Goal: Task Accomplishment & Management: Complete application form

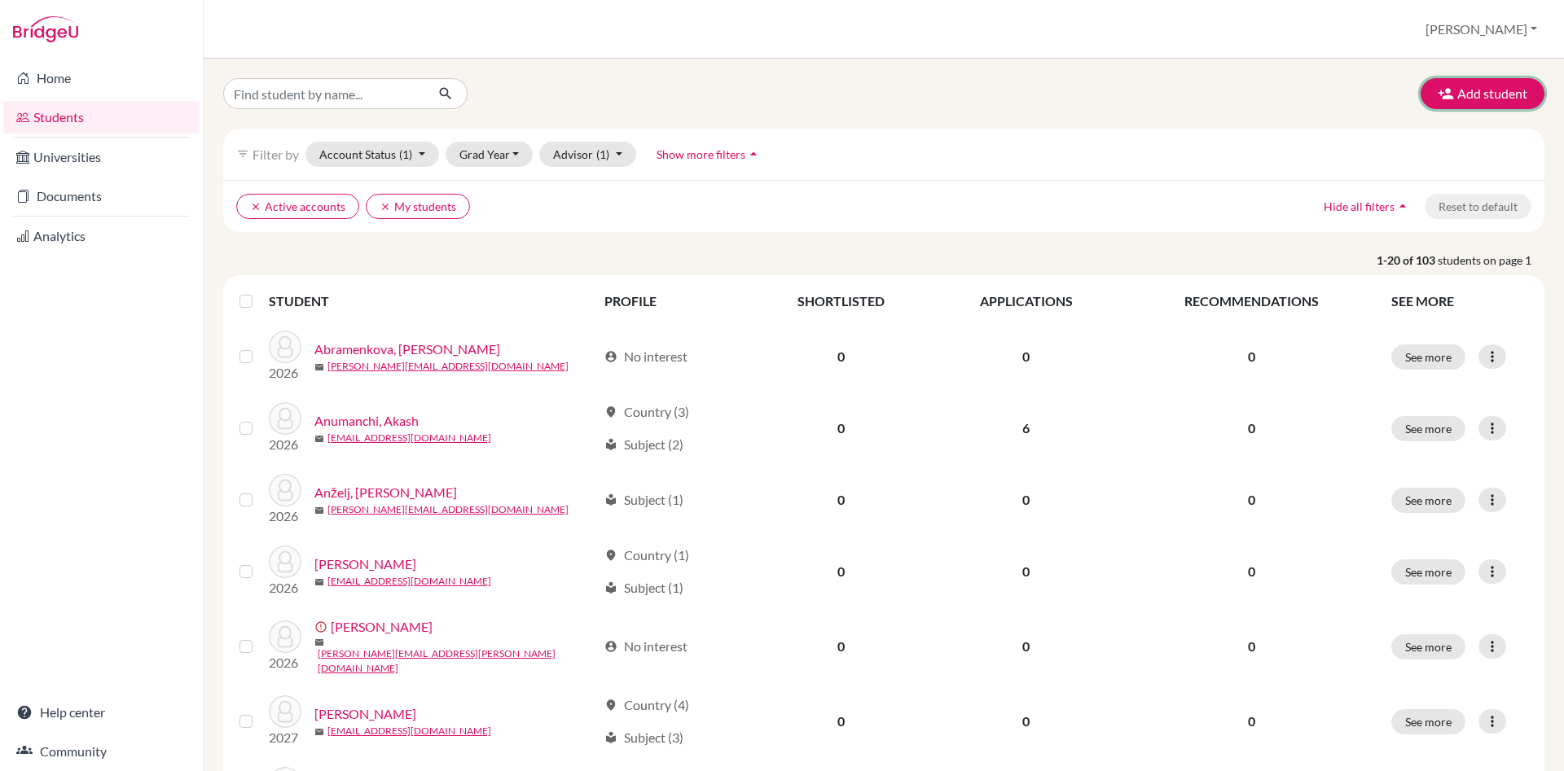
click at [1503, 90] on button "Add student" at bounding box center [1482, 93] width 124 height 31
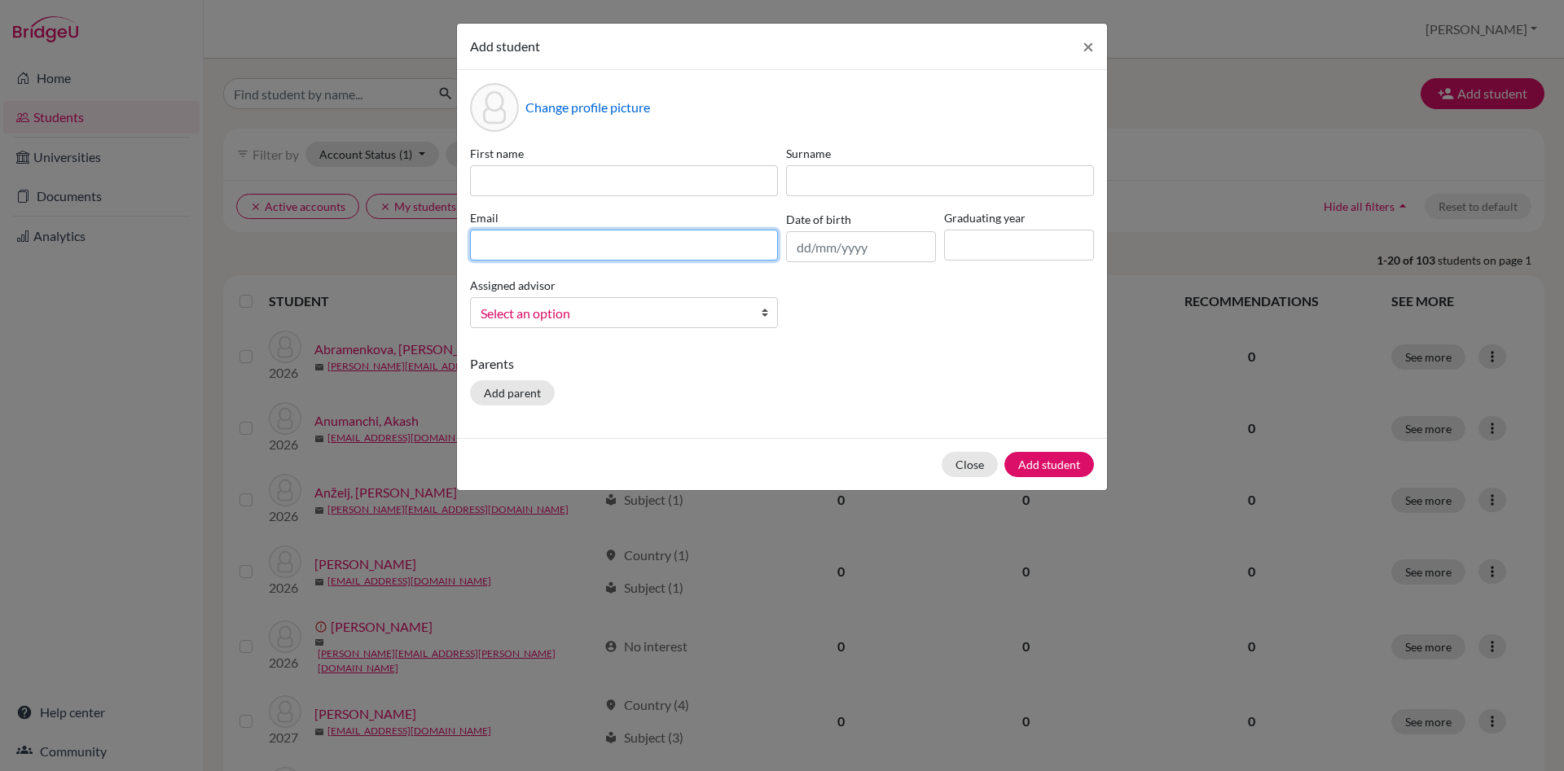
click at [491, 245] on input at bounding box center [624, 245] width 308 height 31
paste input "[PERSON_NAME][EMAIL_ADDRESS][DOMAIN_NAME]"
type input "[PERSON_NAME][EMAIL_ADDRESS][DOMAIN_NAME]"
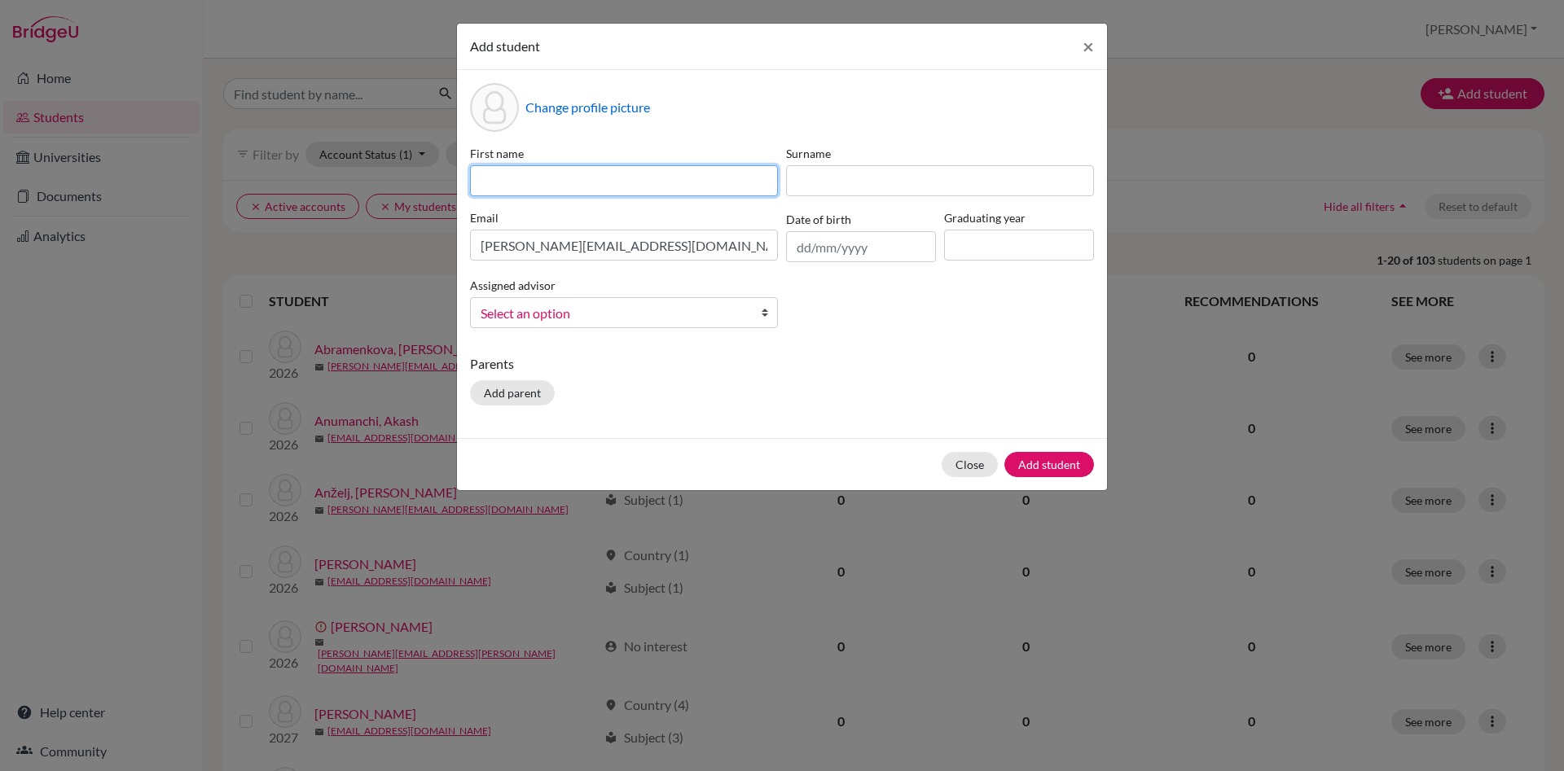
click at [517, 174] on input at bounding box center [624, 180] width 308 height 31
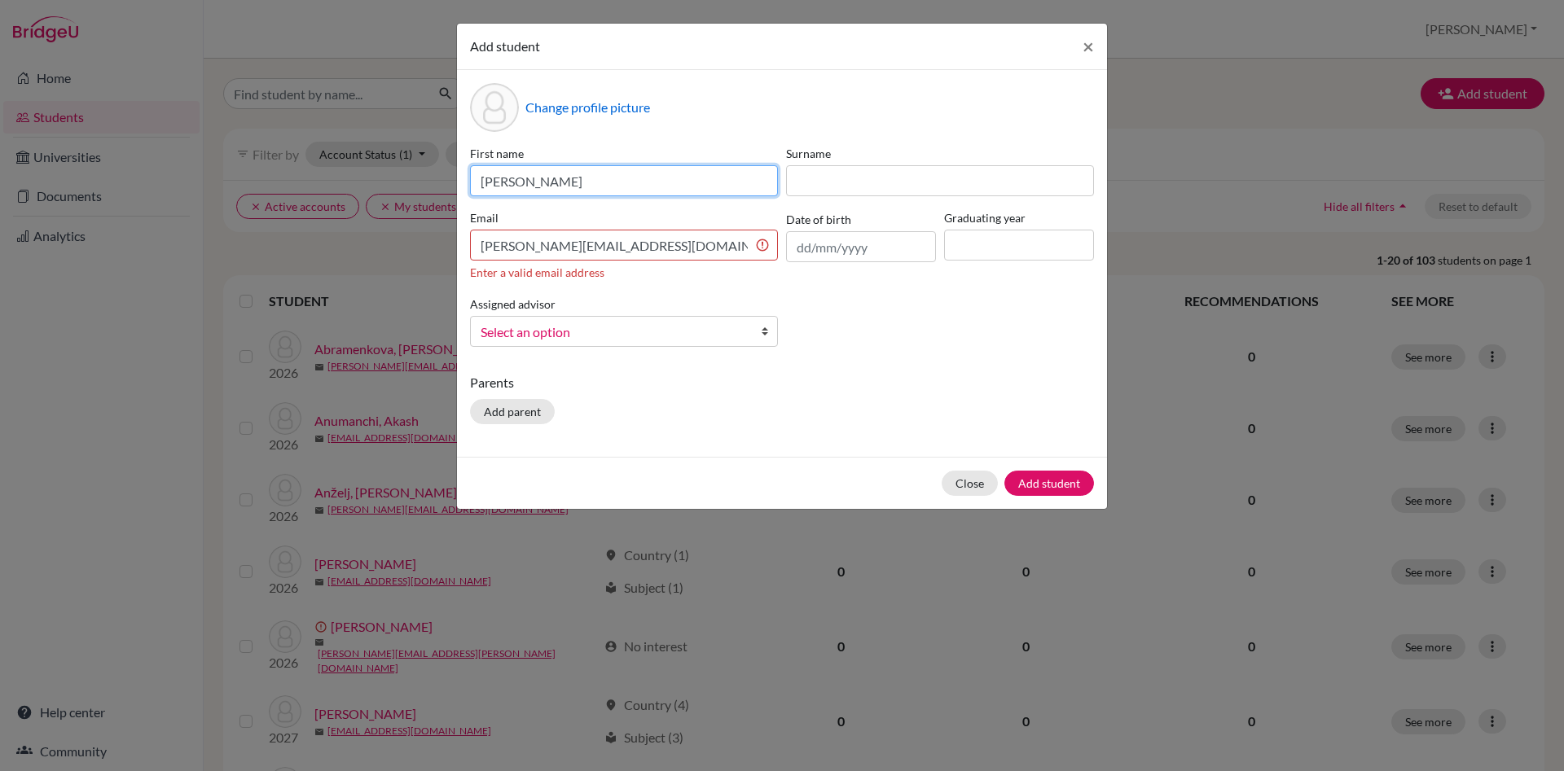
click at [487, 179] on input "[PERSON_NAME]" at bounding box center [624, 180] width 308 height 31
type input "[PERSON_NAME]"
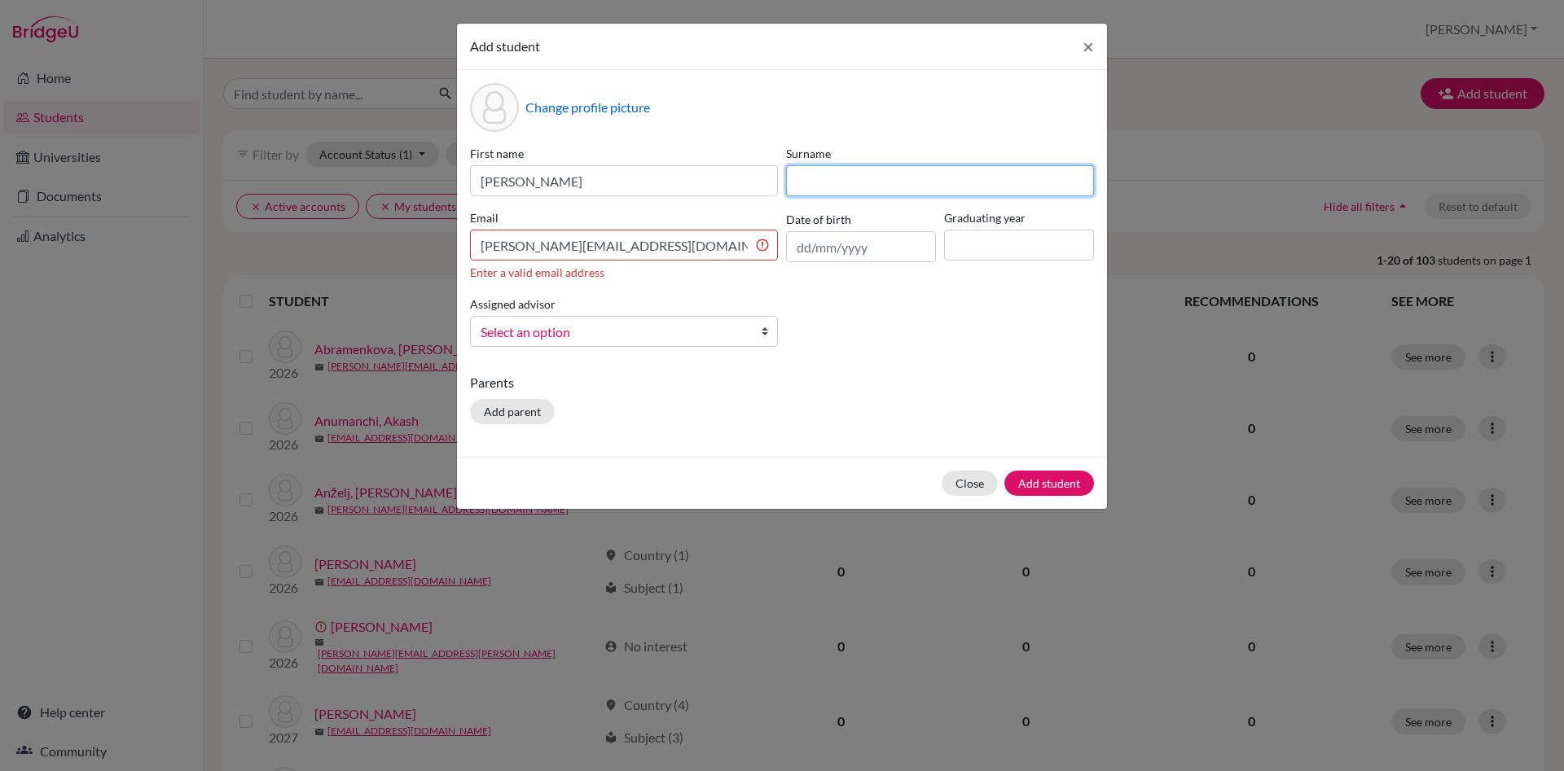
click at [859, 190] on input at bounding box center [940, 180] width 308 height 31
type input "Osypchuk"
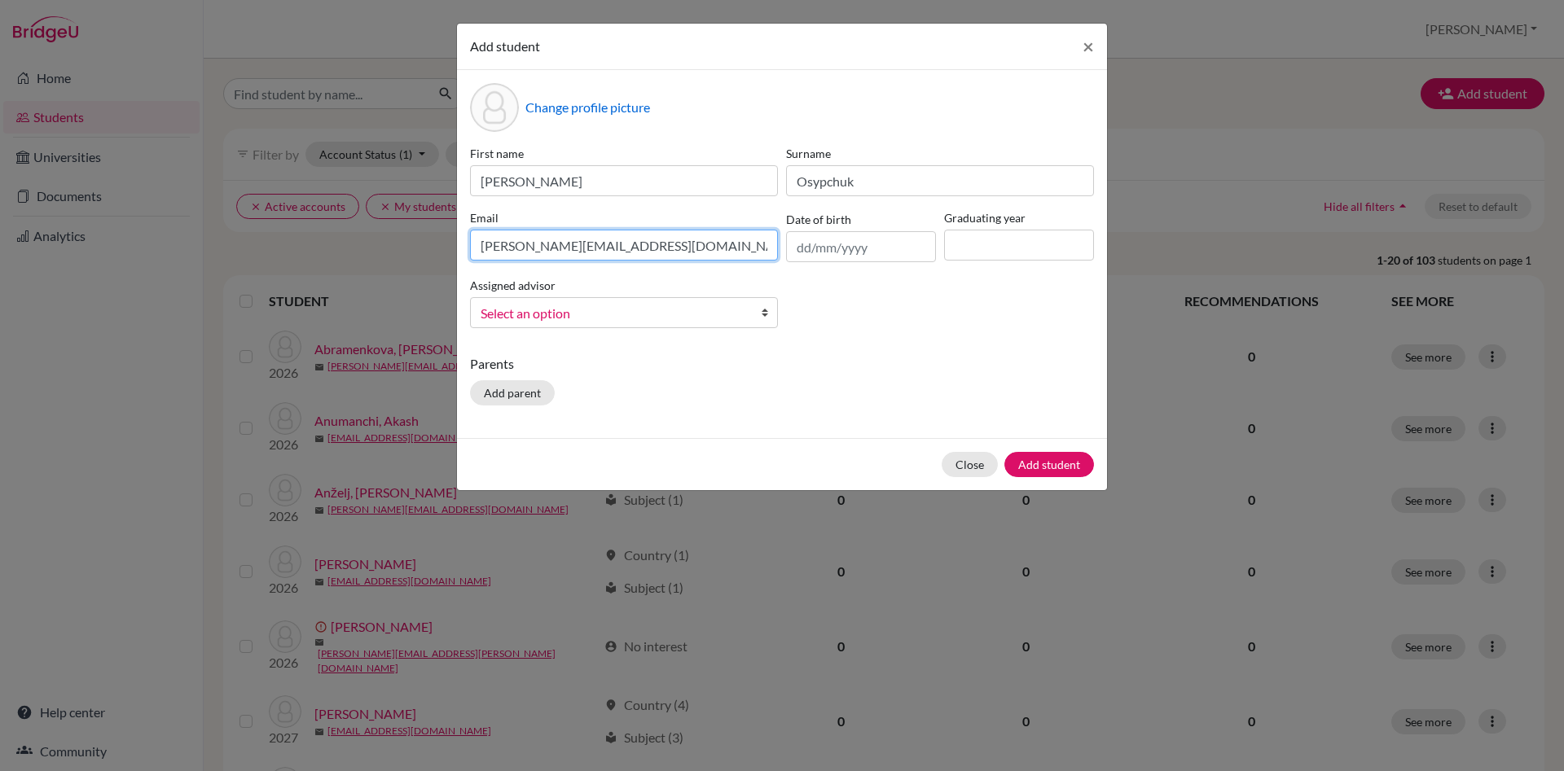
click at [486, 249] on input "[PERSON_NAME][EMAIL_ADDRESS][DOMAIN_NAME]" at bounding box center [624, 245] width 308 height 31
click at [1028, 241] on input at bounding box center [1019, 245] width 150 height 31
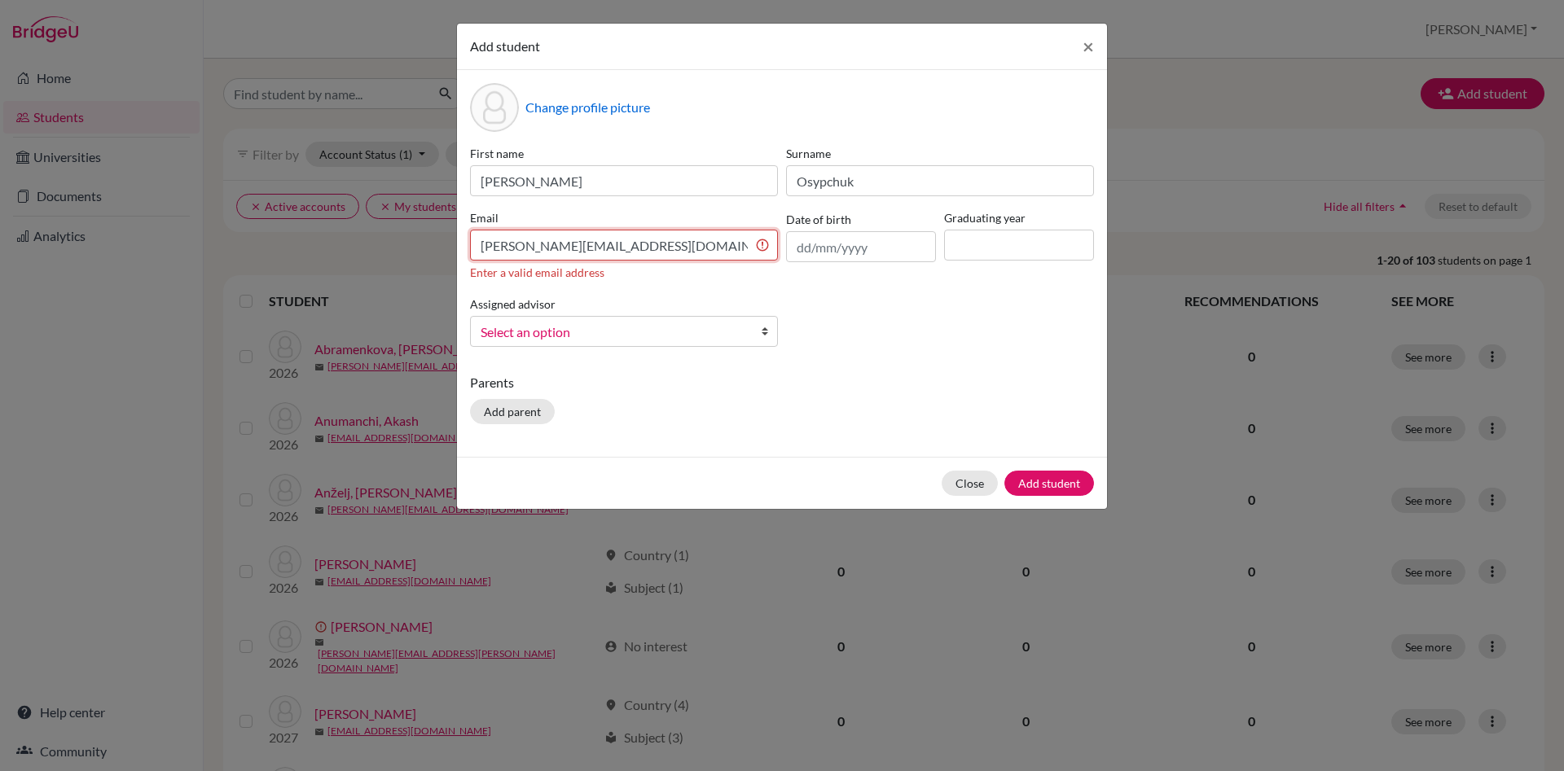
click at [718, 250] on input "[PERSON_NAME][EMAIL_ADDRESS][DOMAIN_NAME]" at bounding box center [624, 245] width 308 height 31
type input "[PERSON_NAME][EMAIL_ADDRESS][DOMAIN_NAME]"
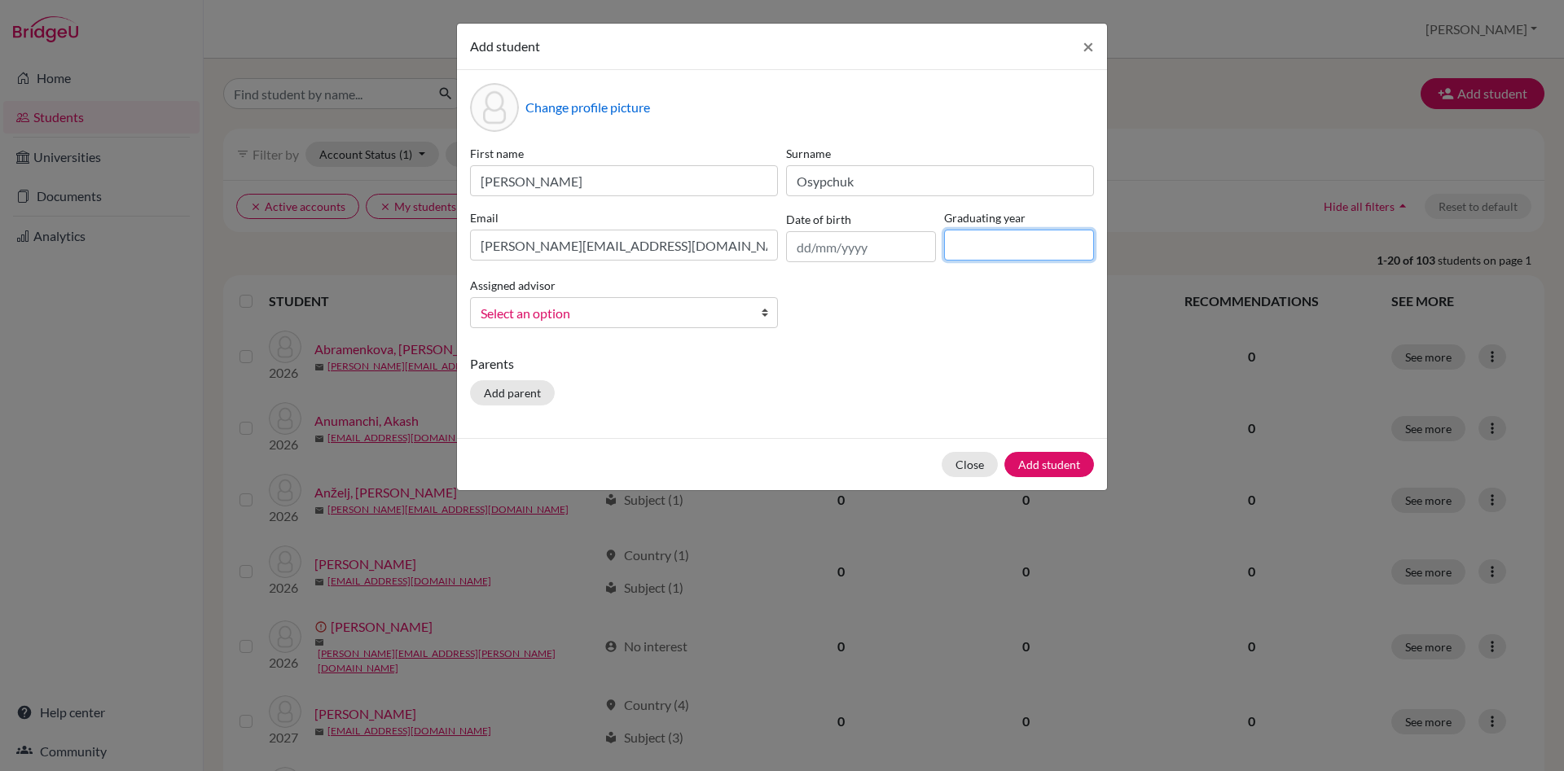
click at [968, 249] on input at bounding box center [1019, 245] width 150 height 31
type input "2027"
click at [666, 309] on span "Select an option" at bounding box center [612, 313] width 265 height 21
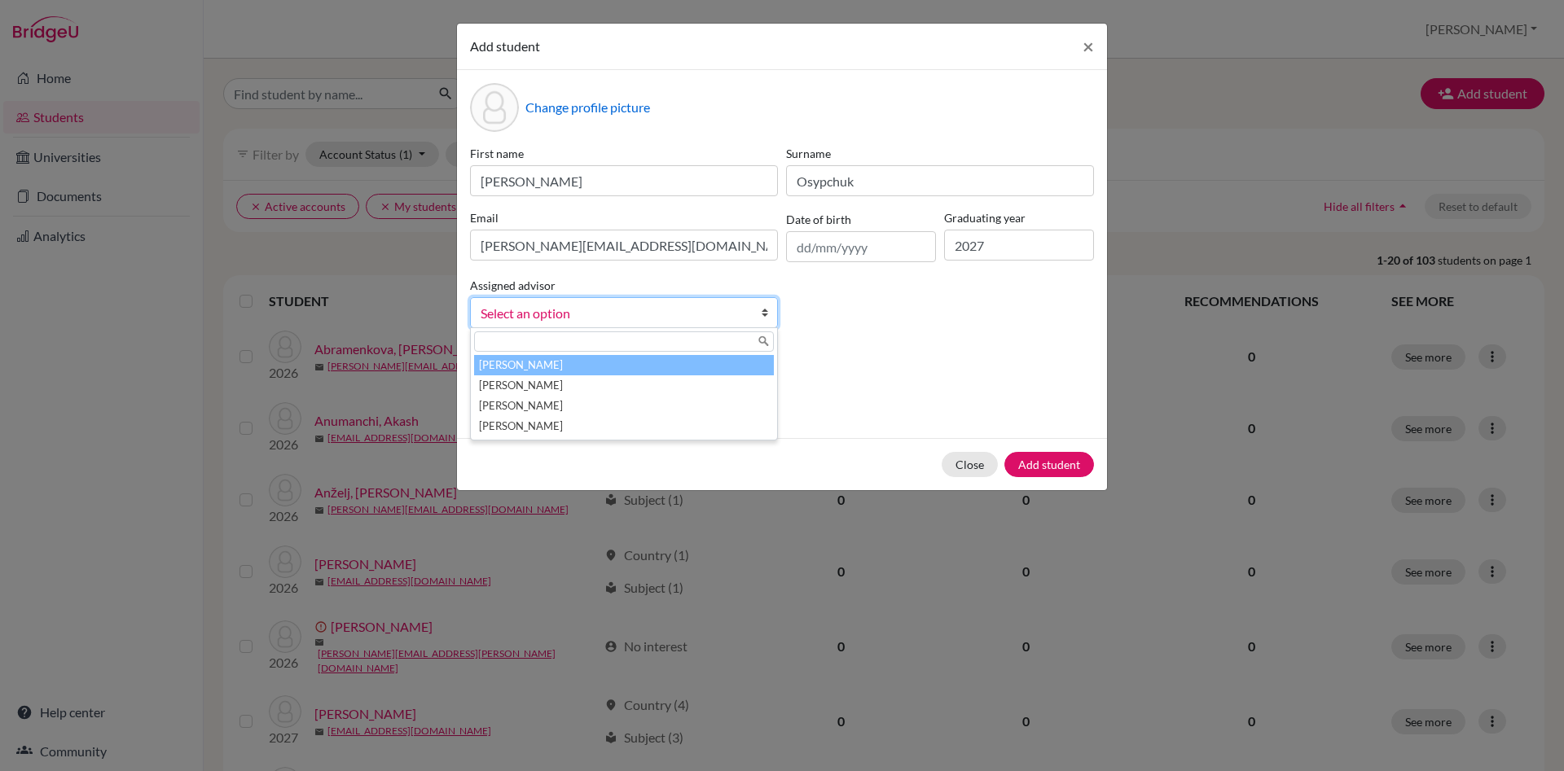
click at [593, 364] on li "[PERSON_NAME]" at bounding box center [624, 365] width 300 height 20
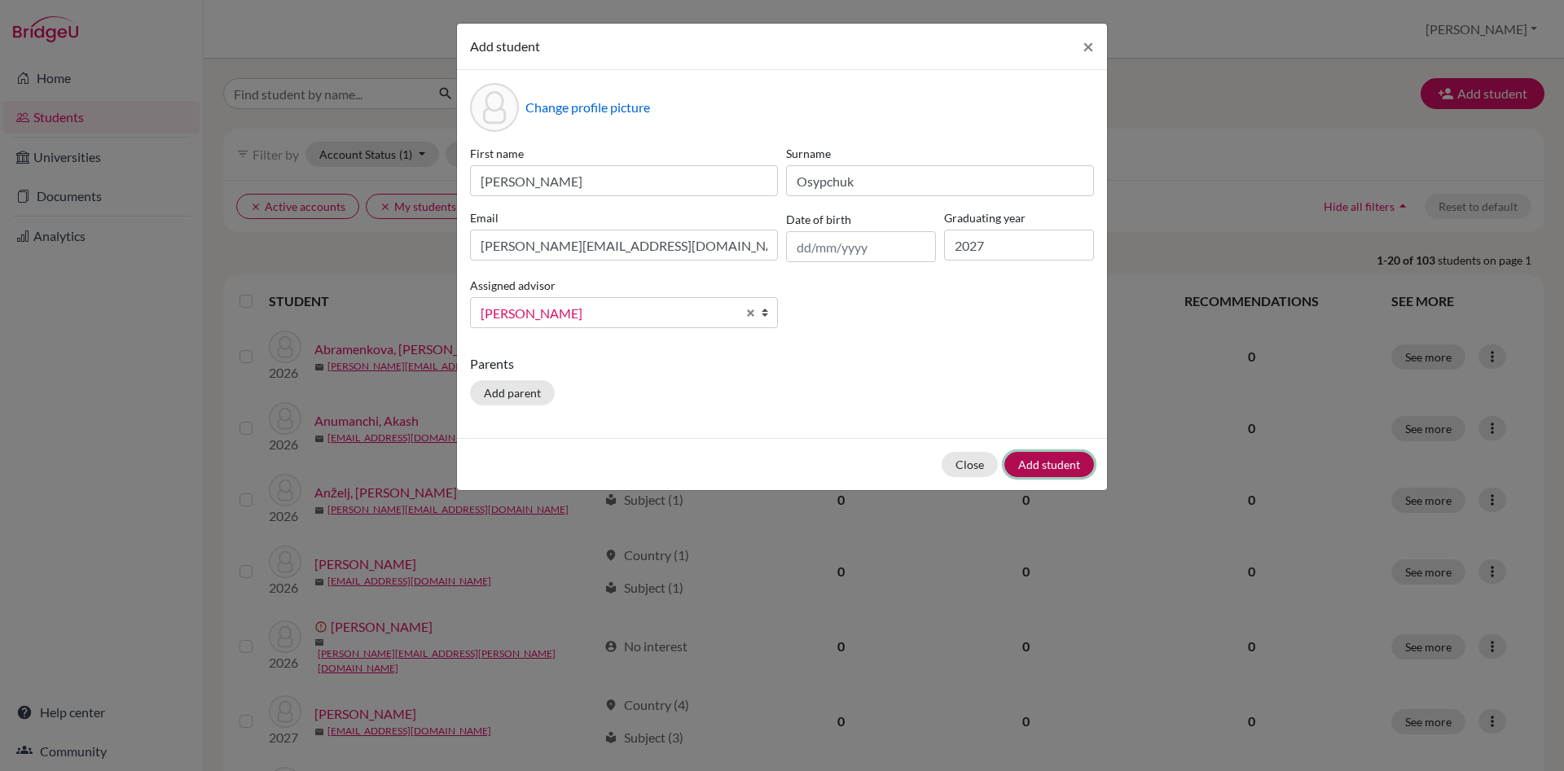
click at [1050, 467] on button "Add student" at bounding box center [1049, 464] width 90 height 25
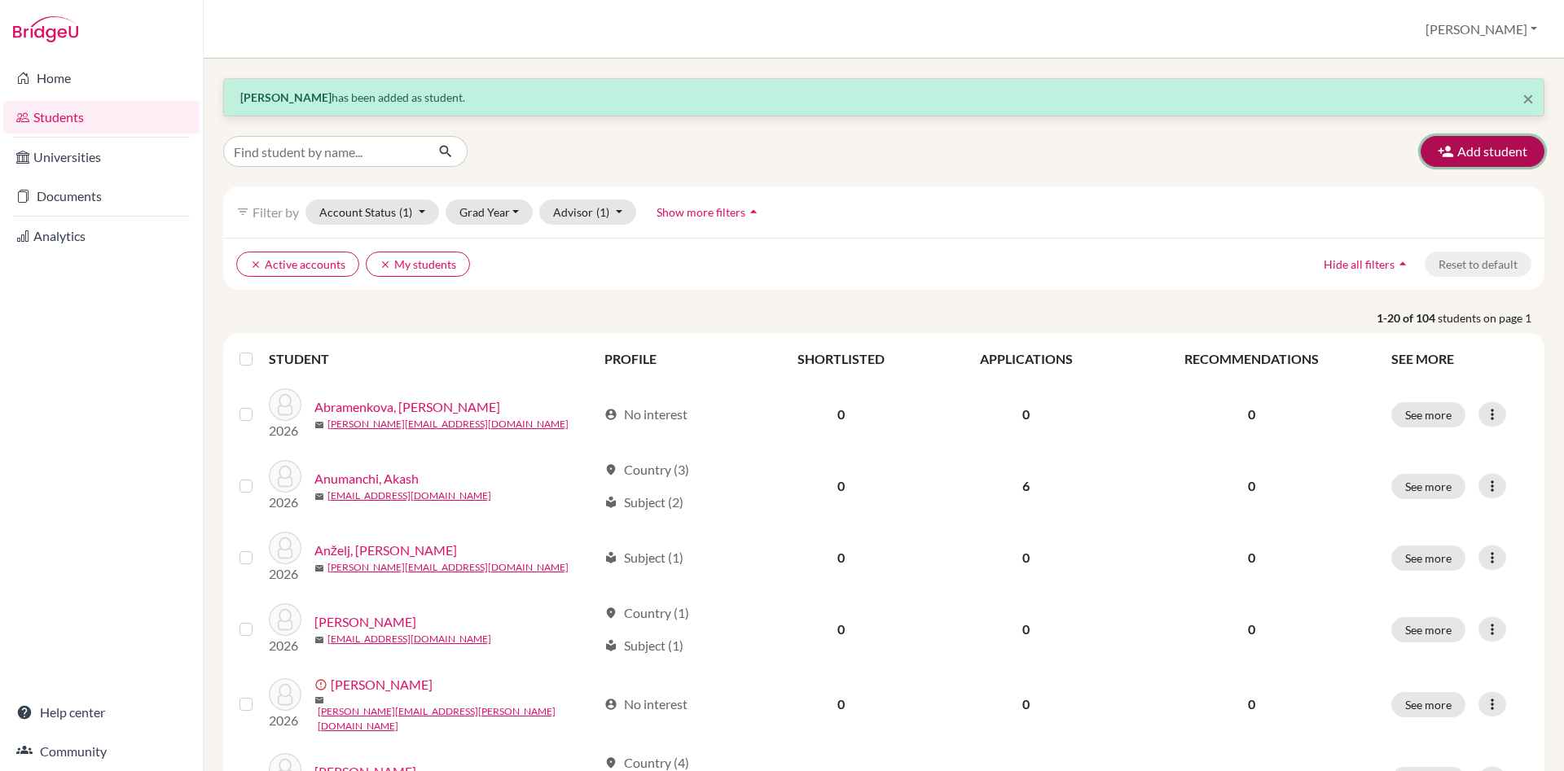
click at [1496, 152] on button "Add student" at bounding box center [1482, 151] width 124 height 31
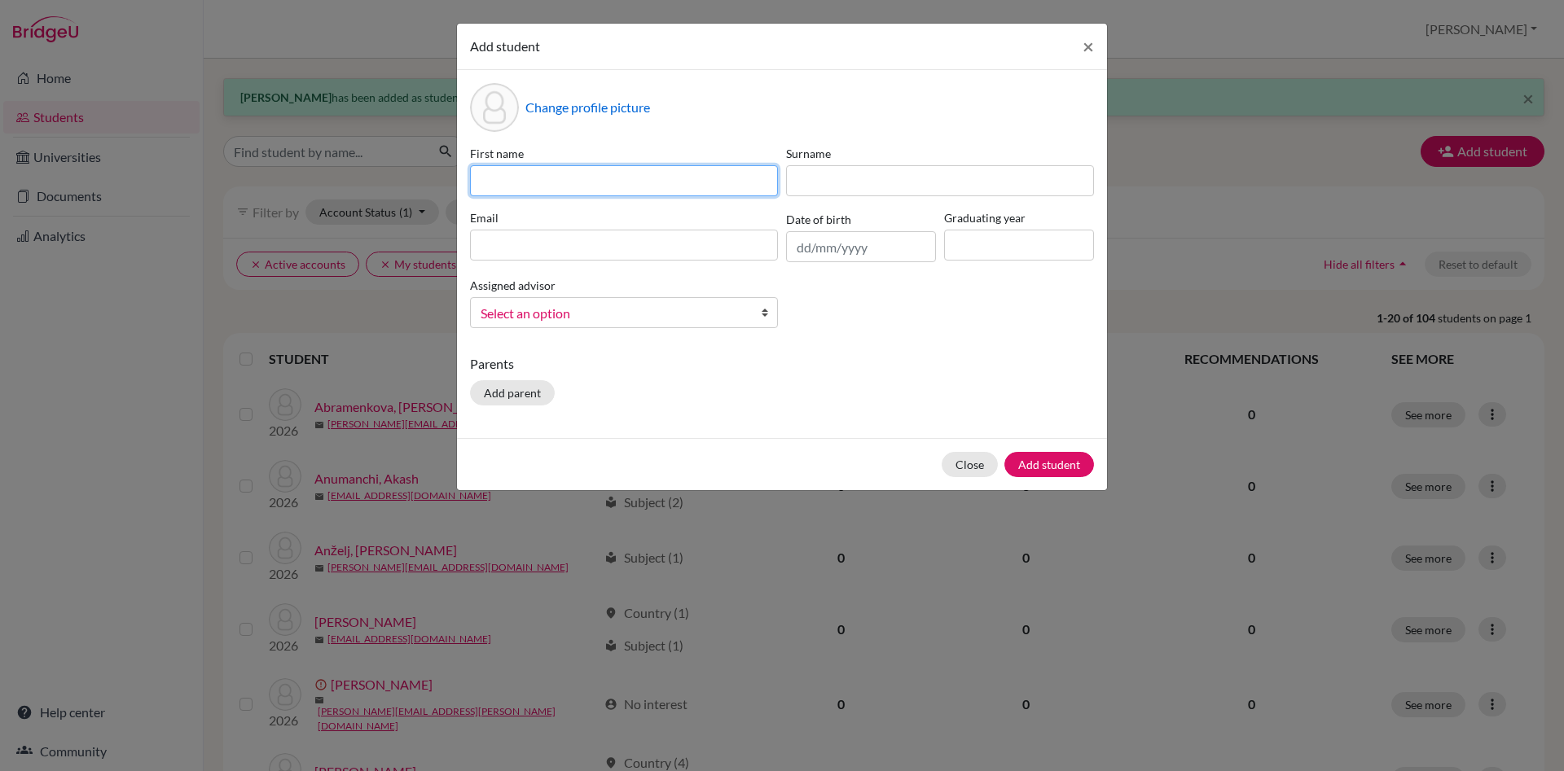
click at [541, 180] on input at bounding box center [624, 180] width 308 height 31
type input "[PERSON_NAME]"
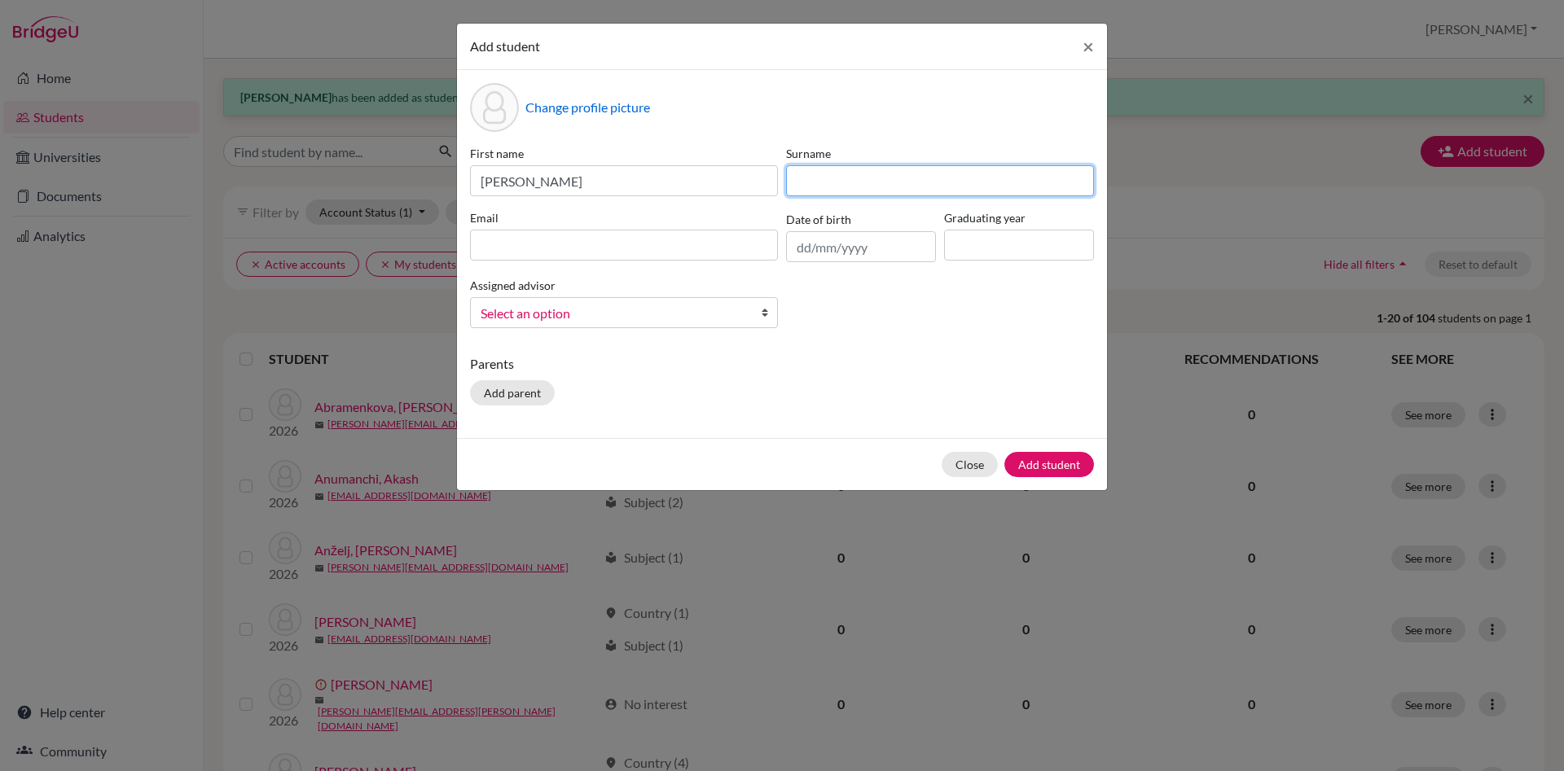
click at [855, 180] on input at bounding box center [940, 180] width 308 height 31
type input "[PERSON_NAME]"
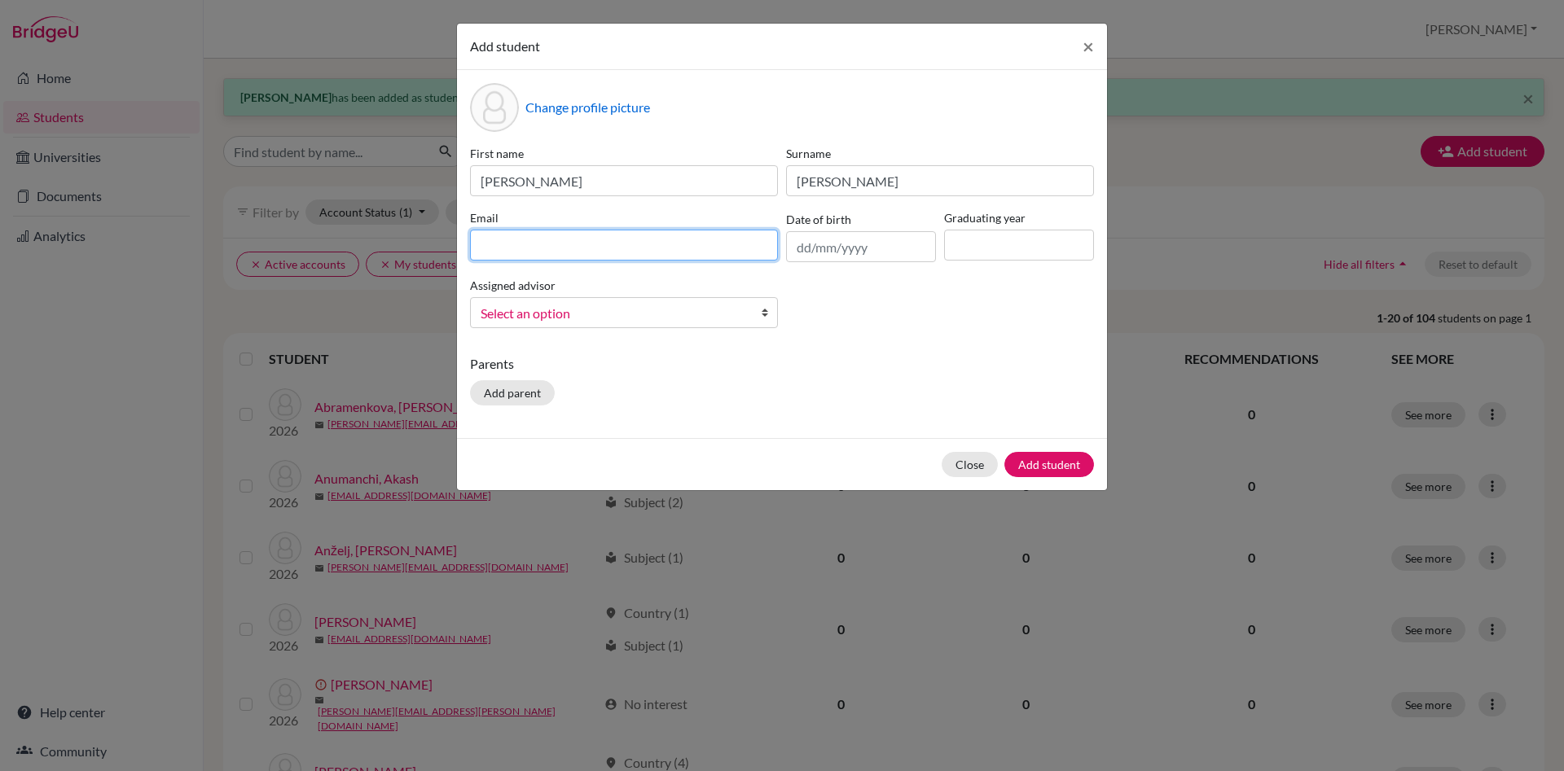
click at [499, 235] on input at bounding box center [624, 245] width 308 height 31
paste input "[PERSON_NAME][EMAIL_ADDRESS][DOMAIN_NAME]"
click at [485, 247] on input "[PERSON_NAME][EMAIL_ADDRESS][DOMAIN_NAME]" at bounding box center [624, 245] width 308 height 31
type input "[PERSON_NAME][EMAIL_ADDRESS][DOMAIN_NAME]"
click at [989, 240] on input at bounding box center [1019, 245] width 150 height 31
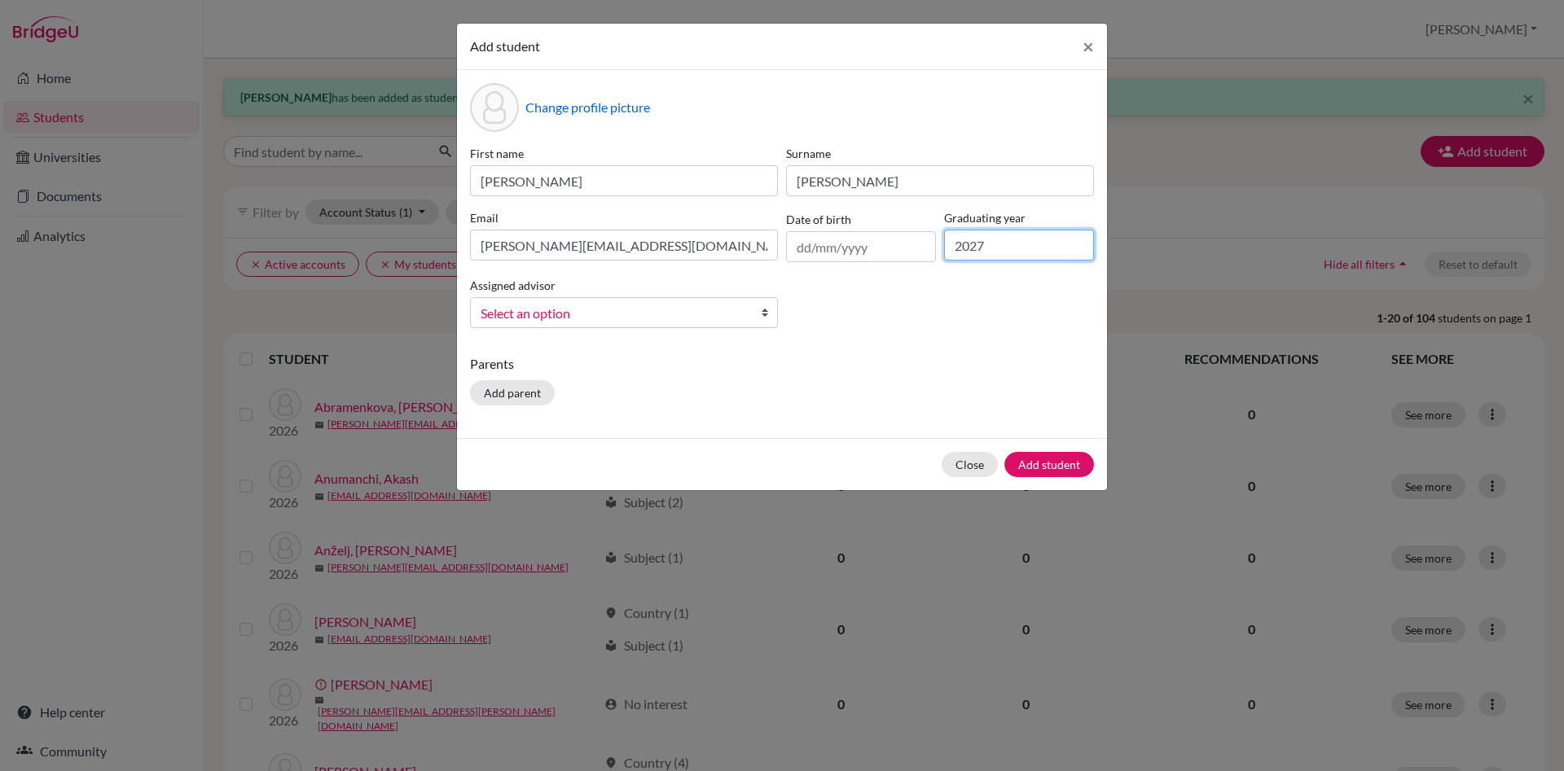
type input "2027"
click at [762, 315] on b at bounding box center [769, 312] width 16 height 29
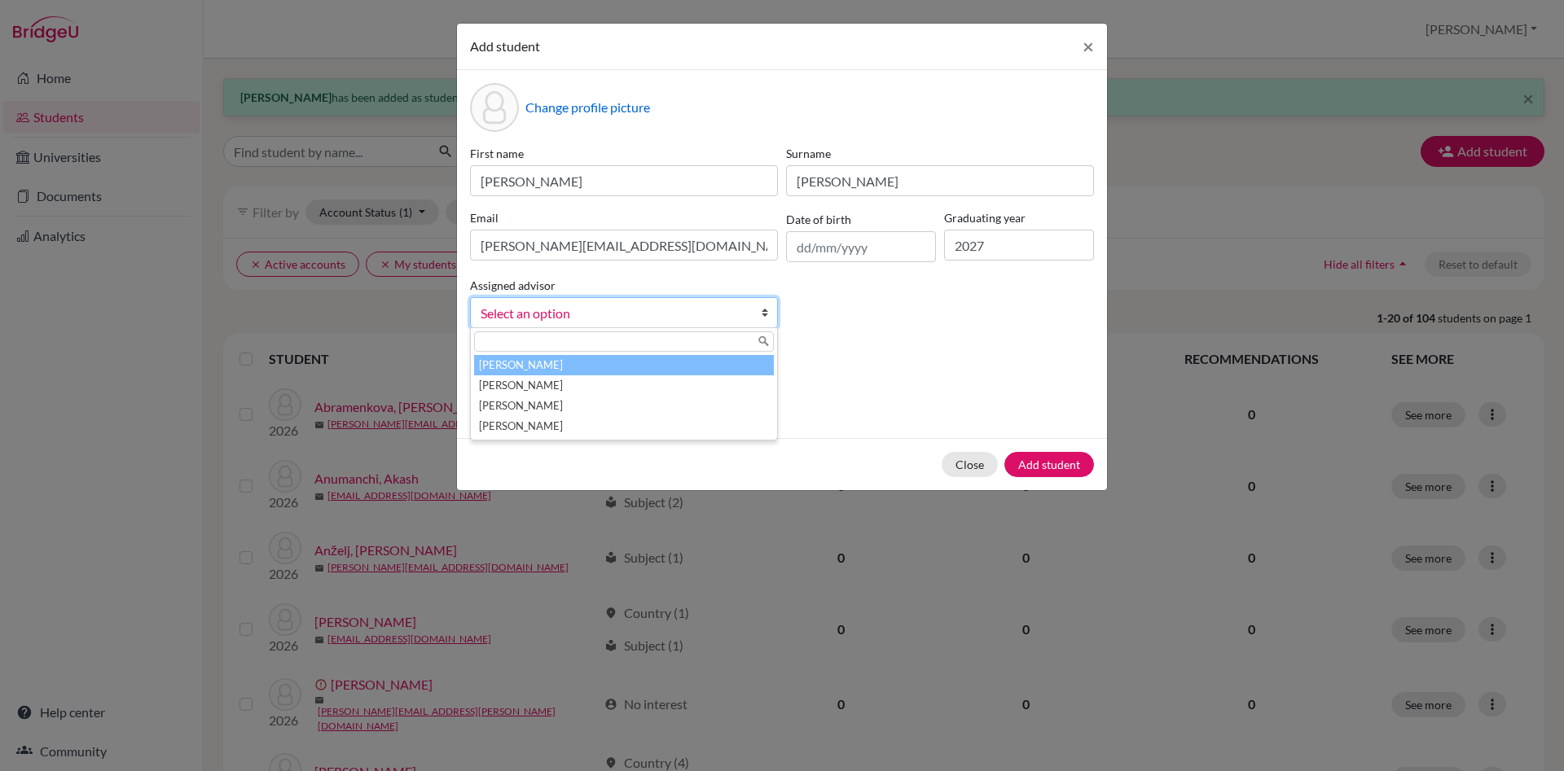
click at [731, 368] on li "[PERSON_NAME]" at bounding box center [624, 365] width 300 height 20
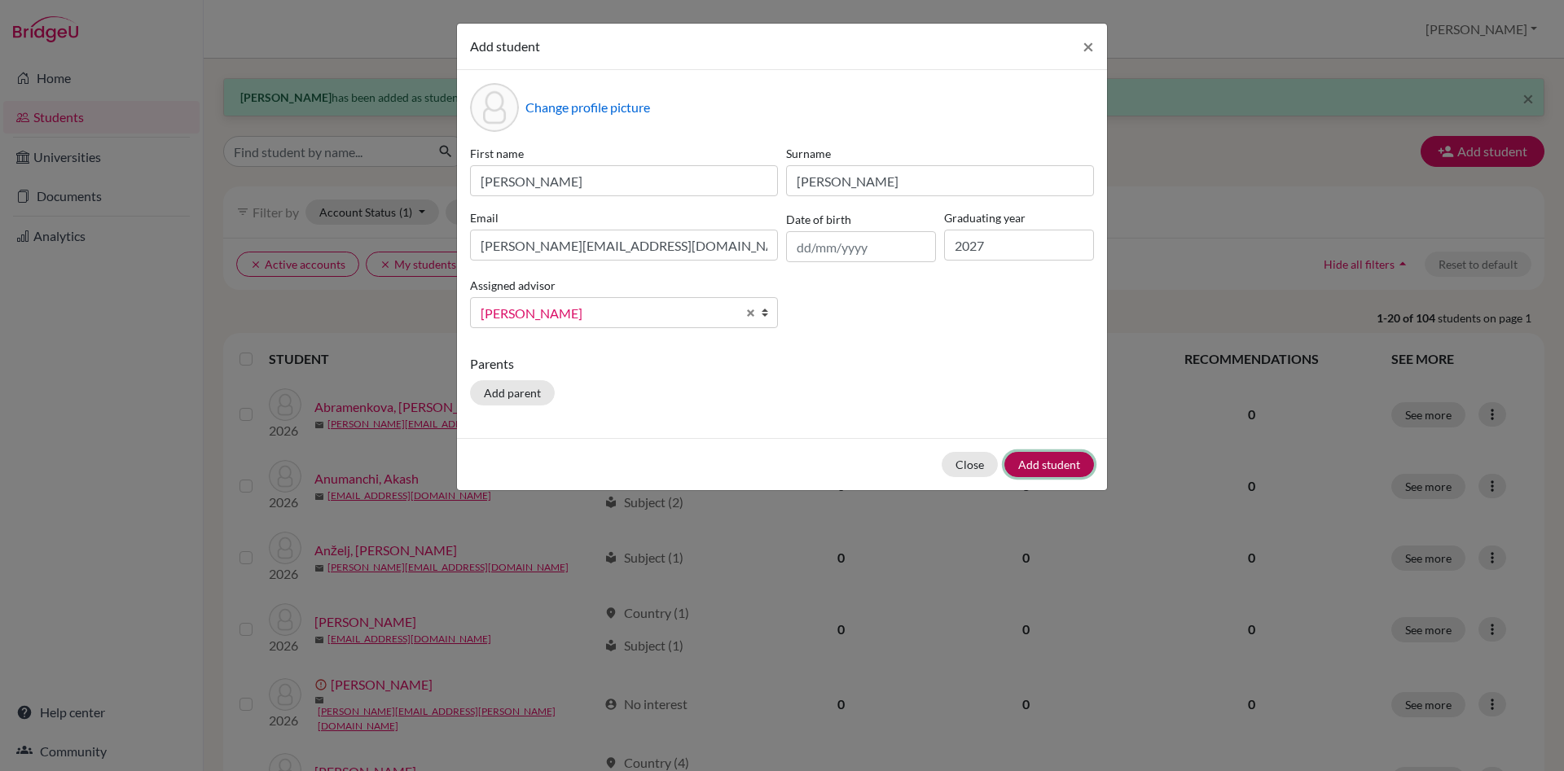
click at [1025, 463] on button "Add student" at bounding box center [1049, 464] width 90 height 25
